Goal: Information Seeking & Learning: Learn about a topic

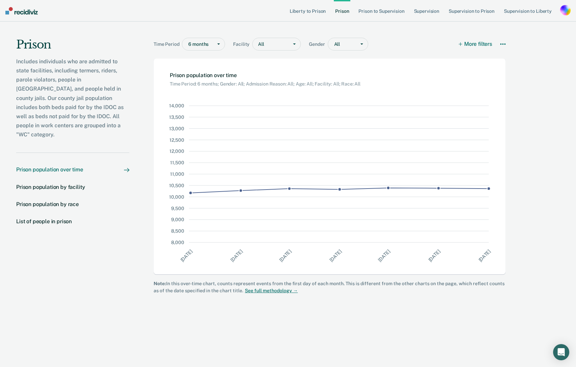
click at [504, 43] on icon at bounding box center [502, 43] width 5 height 5
click at [505, 44] on icon at bounding box center [504, 43] width 1 height 1
click at [44, 306] on div "Prison Includes individuals who are admitted to state facilities, including ter…" at bounding box center [64, 191] width 129 height 338
click at [19, 54] on div "Prison" at bounding box center [72, 47] width 113 height 19
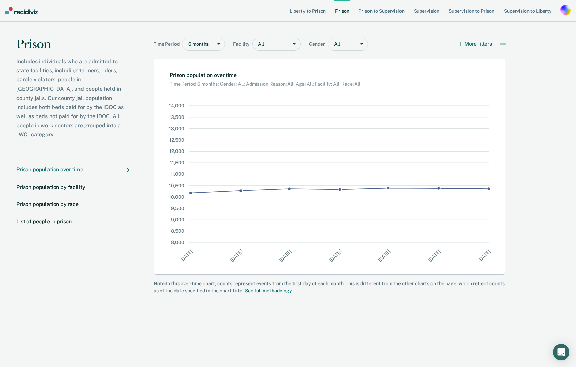
click at [27, 48] on div "Prison" at bounding box center [72, 47] width 113 height 19
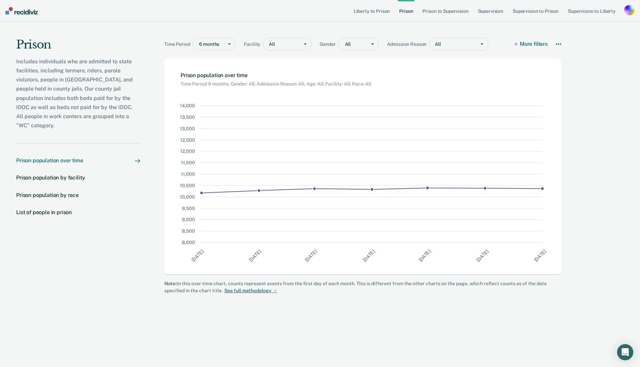
click at [64, 246] on div "Prison Includes individuals who are admitted to state facilities, including ter…" at bounding box center [70, 191] width 140 height 338
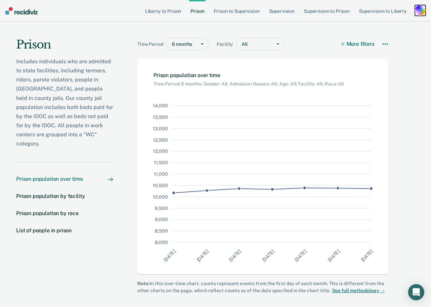
click at [420, 14] on div "button" at bounding box center [420, 10] width 11 height 11
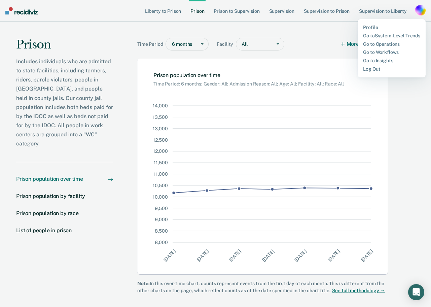
click at [420, 14] on div "button" at bounding box center [420, 10] width 11 height 11
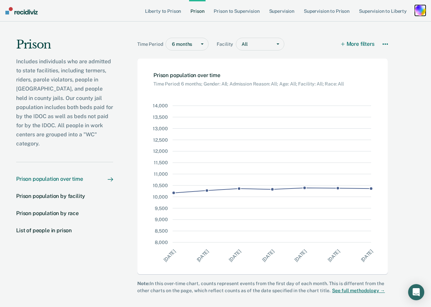
click at [420, 13] on div "button" at bounding box center [420, 10] width 11 height 11
